Goal: Check status: Check status

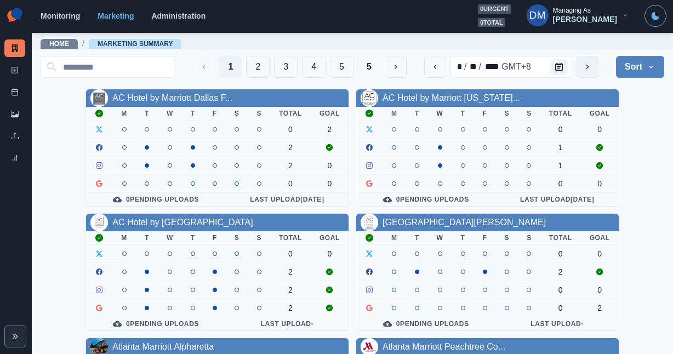
click at [589, 65] on icon "next" at bounding box center [587, 67] width 3 height 4
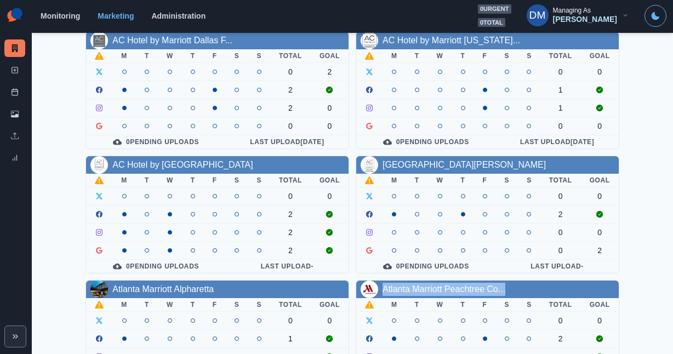
scroll to position [127, 0]
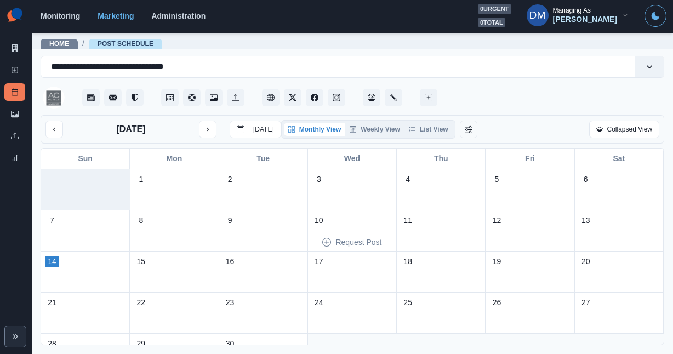
click at [341, 251] on div "17" at bounding box center [352, 271] width 89 height 41
click at [199, 121] on button "next month" at bounding box center [208, 130] width 18 height 18
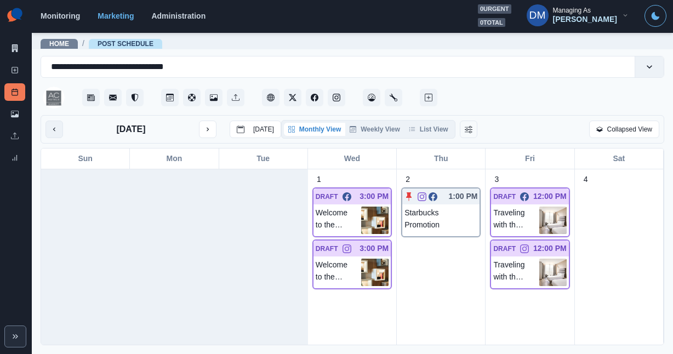
click at [53, 121] on button "previous month" at bounding box center [54, 130] width 18 height 18
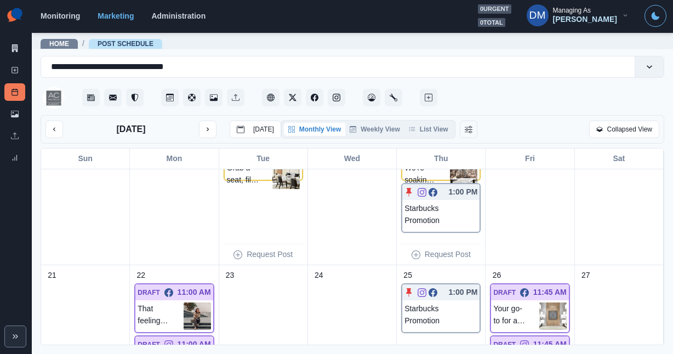
scroll to position [513, 0]
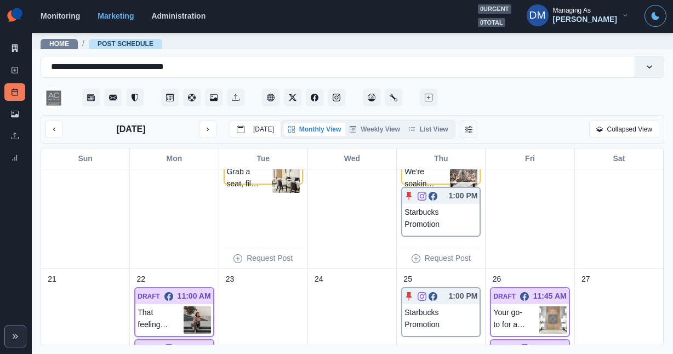
click at [196, 306] on img at bounding box center [197, 319] width 27 height 27
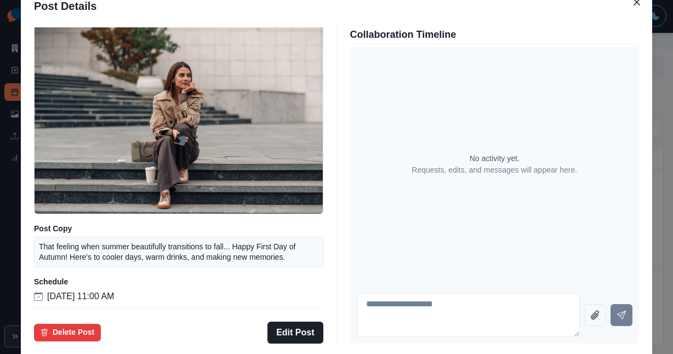
scroll to position [80, 0]
click at [104, 209] on div "Facebook Draft Media Post Copy That feeling when summer beautifully transitions…" at bounding box center [336, 185] width 631 height 325
click at [75, 208] on div "Post Details Facebook Draft Media Post Copy That feeling when summer beautifull…" at bounding box center [336, 177] width 673 height 354
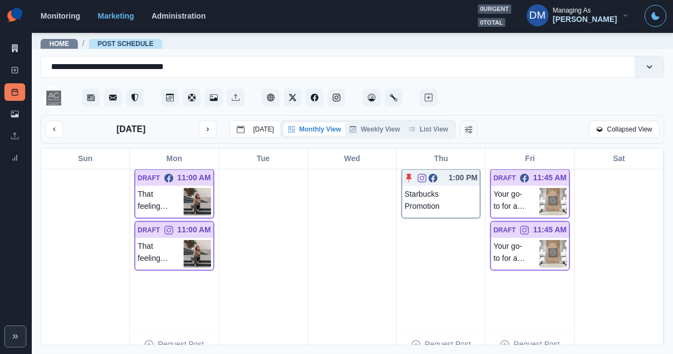
scroll to position [587, 0]
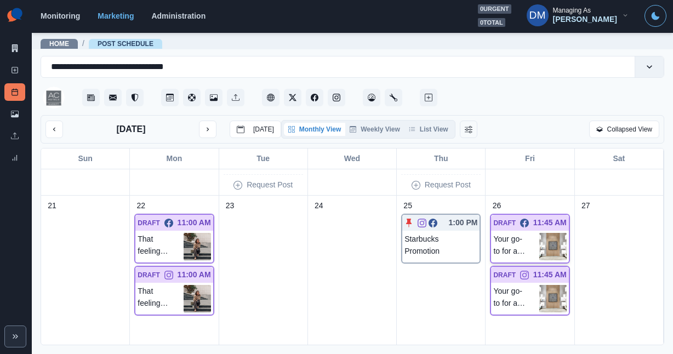
click at [567, 233] on img at bounding box center [552, 246] width 27 height 27
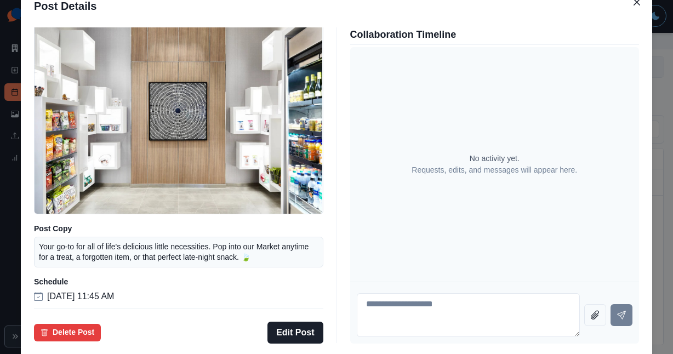
scroll to position [80, 0]
click at [93, 155] on div "Post Details Facebook Draft Media Post Copy Your go-to for all of life's delici…" at bounding box center [336, 177] width 673 height 354
